Goal: Transaction & Acquisition: Purchase product/service

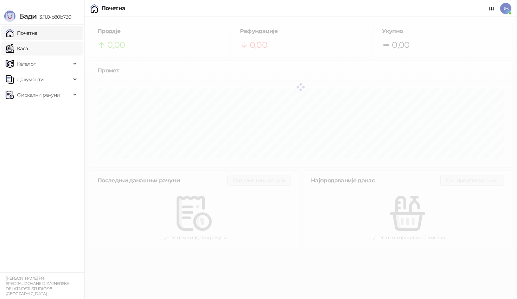
click at [28, 50] on link "Каса" at bounding box center [17, 48] width 22 height 14
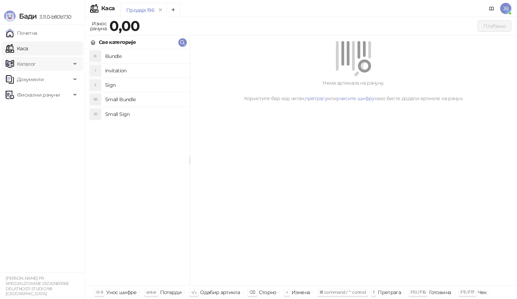
click at [44, 62] on span "Каталог" at bounding box center [38, 64] width 65 height 14
click at [46, 80] on span "Документи" at bounding box center [38, 79] width 65 height 14
click at [49, 97] on span "Фискални рачуни" at bounding box center [38, 95] width 43 height 14
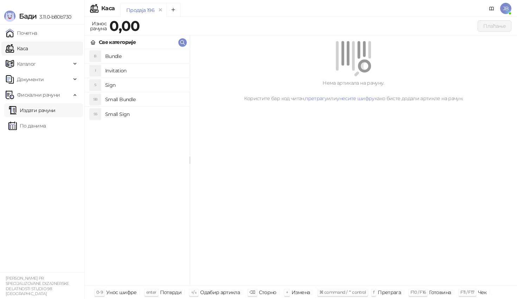
click at [49, 111] on link "Издати рачуни" at bounding box center [31, 110] width 47 height 14
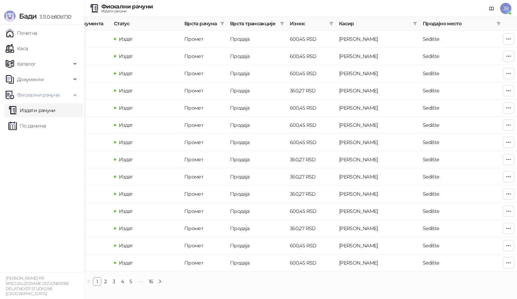
scroll to position [0, 200]
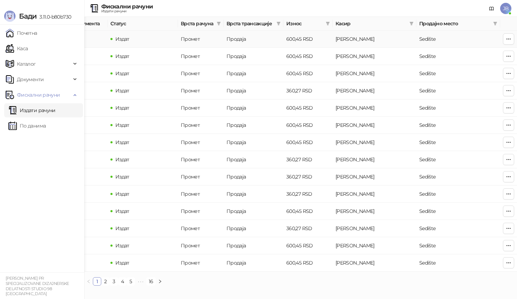
click at [302, 37] on td "600,45 RSD" at bounding box center [307, 39] width 49 height 17
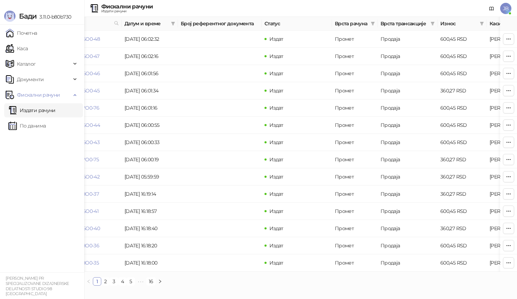
scroll to position [0, 43]
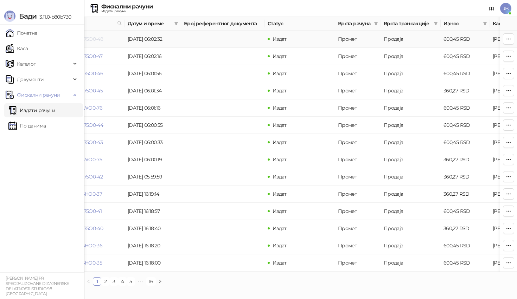
click at [99, 37] on link "TATUSBT5-9JGW75O0-48" at bounding box center [73, 39] width 59 height 6
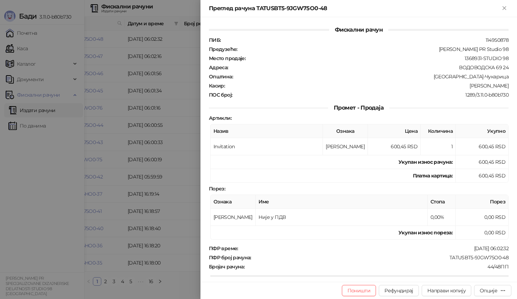
scroll to position [1, 0]
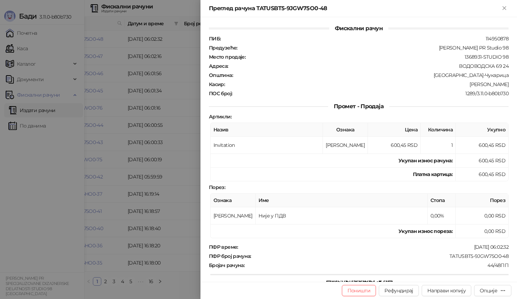
click at [181, 120] on div at bounding box center [258, 149] width 517 height 299
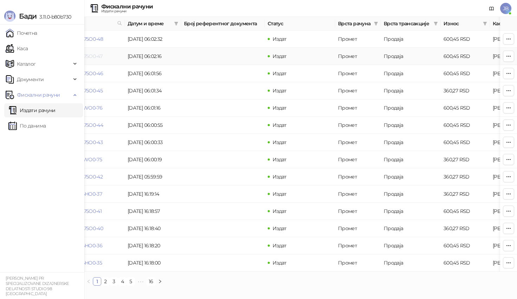
click at [98, 56] on link "TATUSBT5-9JGW75O0-47" at bounding box center [73, 56] width 58 height 6
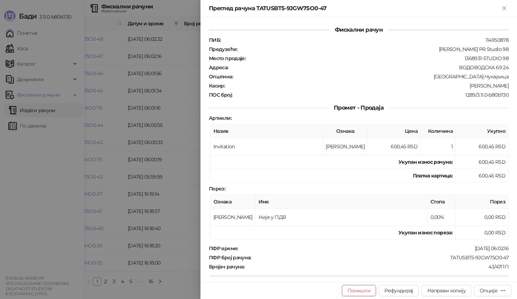
click at [189, 126] on div at bounding box center [258, 149] width 517 height 299
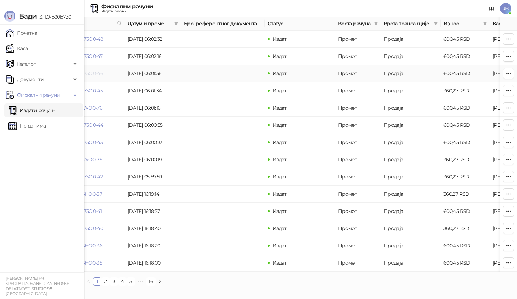
click at [98, 73] on link "TATUSBT5-9JGW75O0-46" at bounding box center [73, 73] width 59 height 6
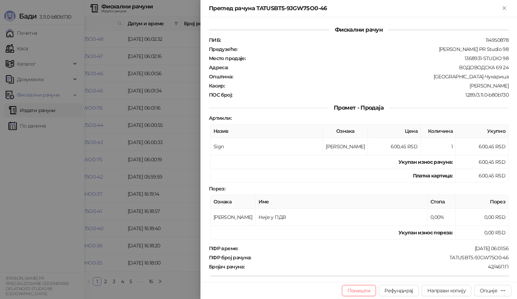
click at [153, 112] on div at bounding box center [258, 149] width 517 height 299
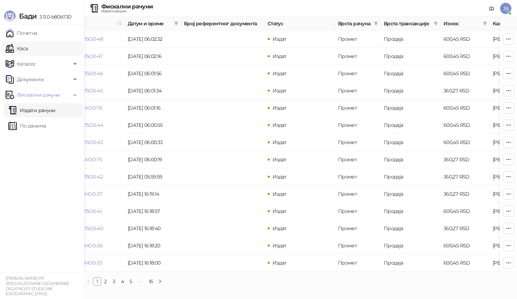
click at [28, 43] on link "Каса" at bounding box center [17, 48] width 22 height 14
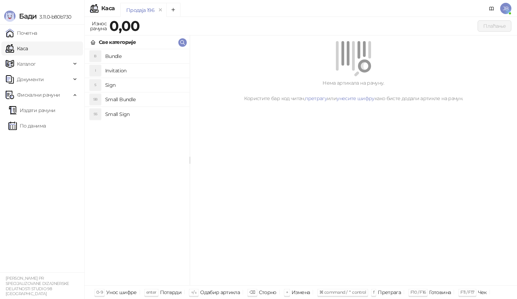
click at [130, 79] on h4 "Sign" at bounding box center [144, 84] width 79 height 11
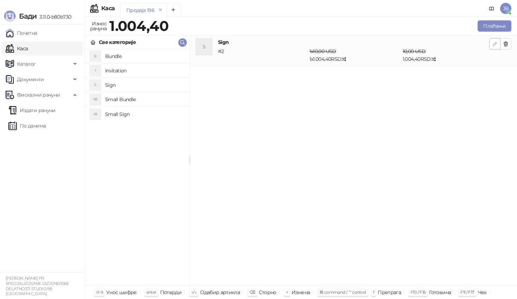
click at [494, 44] on icon "button" at bounding box center [495, 44] width 6 height 6
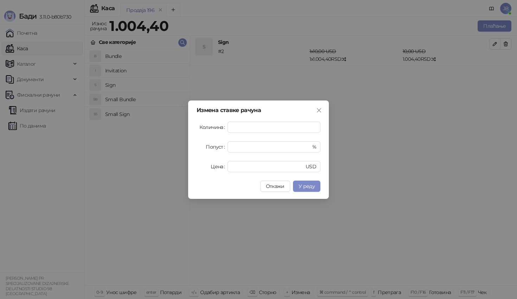
click at [267, 155] on form "Количина * Попуст * % Цена ** USD" at bounding box center [259, 147] width 124 height 51
click at [265, 148] on input "*" at bounding box center [267, 147] width 71 height 11
type input "**"
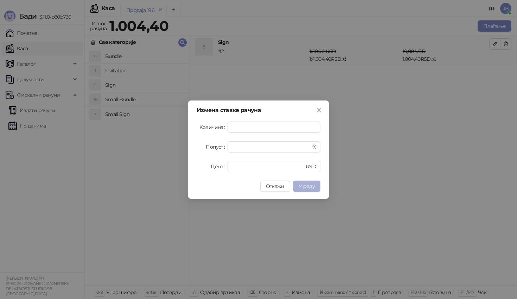
click at [310, 188] on span "У реду" at bounding box center [306, 186] width 16 height 6
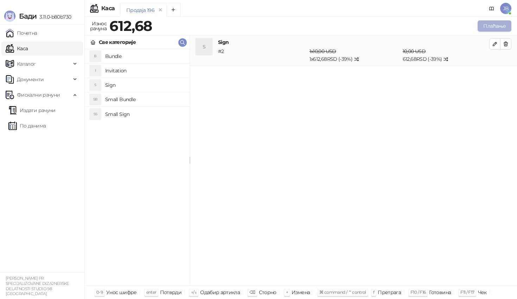
click at [493, 25] on button "Плаћање" at bounding box center [494, 25] width 34 height 11
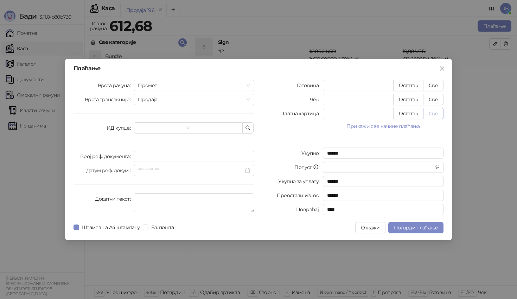
click at [435, 115] on button "Све" at bounding box center [433, 113] width 20 height 11
type input "******"
type input "****"
click at [415, 230] on span "Потврди плаћање" at bounding box center [416, 228] width 44 height 6
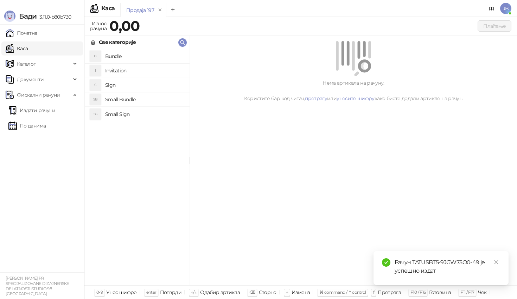
click at [131, 104] on h4 "Small Bundle" at bounding box center [144, 99] width 79 height 11
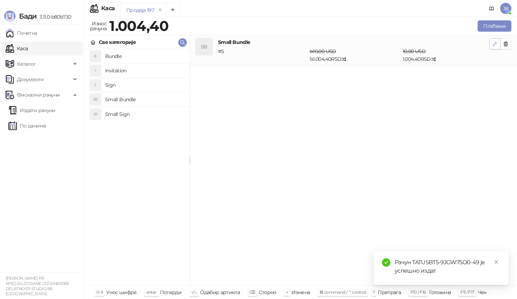
click at [493, 43] on icon "button" at bounding box center [495, 44] width 6 height 6
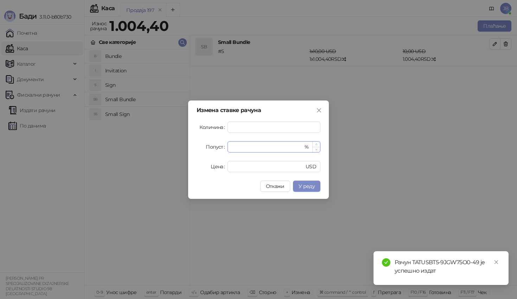
click at [263, 143] on input "*" at bounding box center [267, 147] width 71 height 11
type input "**"
click at [306, 185] on span "У реду" at bounding box center [306, 186] width 16 height 6
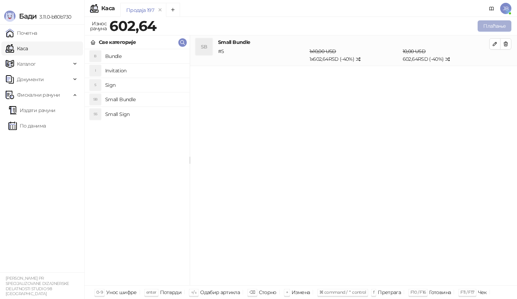
click at [488, 23] on button "Плаћање" at bounding box center [494, 25] width 34 height 11
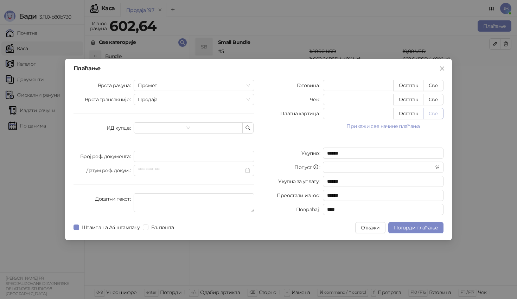
click at [435, 115] on button "Све" at bounding box center [433, 113] width 20 height 11
type input "******"
type input "****"
click at [410, 231] on button "Потврди плаћање" at bounding box center [415, 227] width 55 height 11
